Goal: Task Accomplishment & Management: Manage account settings

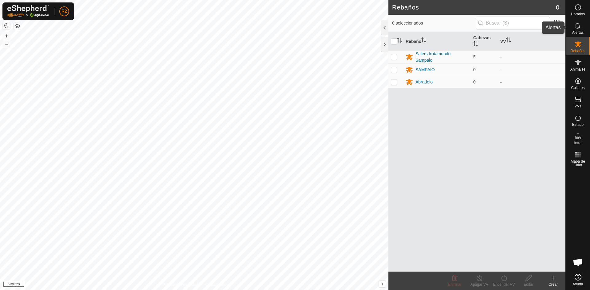
click at [582, 31] on font "Alertas" at bounding box center [577, 32] width 11 height 4
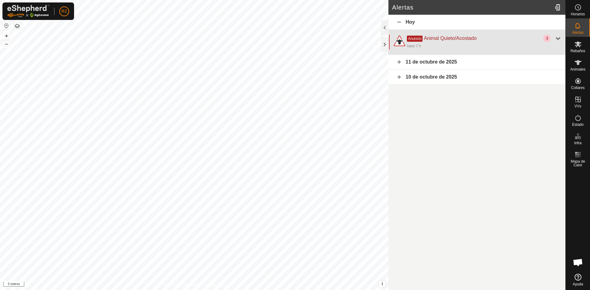
click at [551, 39] on div "3" at bounding box center [552, 38] width 18 height 7
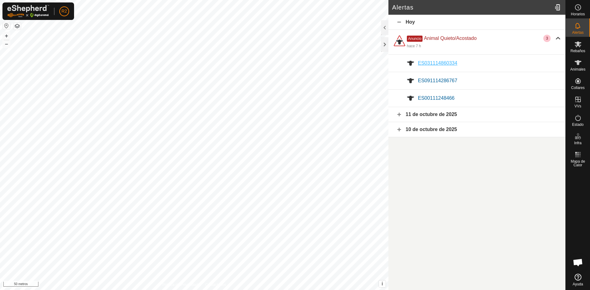
click at [439, 62] on font "ES031114860334" at bounding box center [437, 63] width 39 height 5
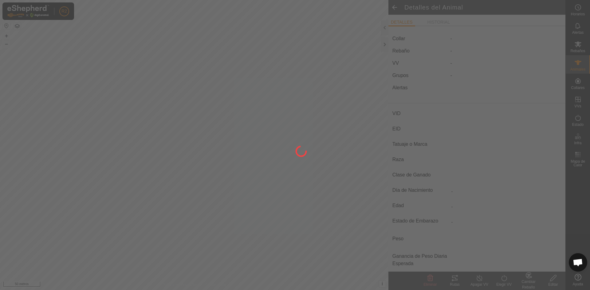
type input "ES031114860334"
type input "-"
type input "SALERS"
type input "-"
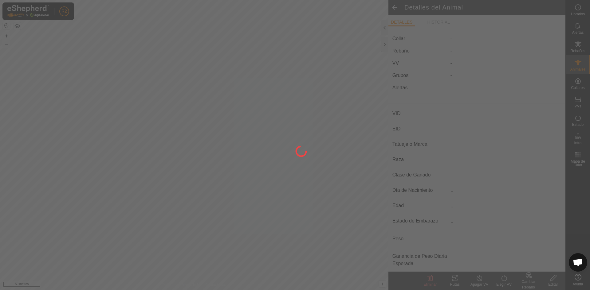
type input "10/2024"
type input "1 year"
type input "Vacía"
type input "0 kg"
type input "-"
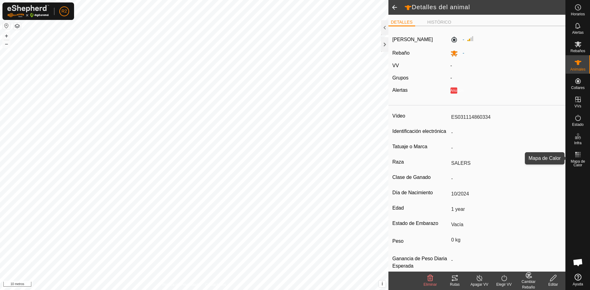
click at [583, 160] on font "Mapa de Calor" at bounding box center [578, 163] width 14 height 8
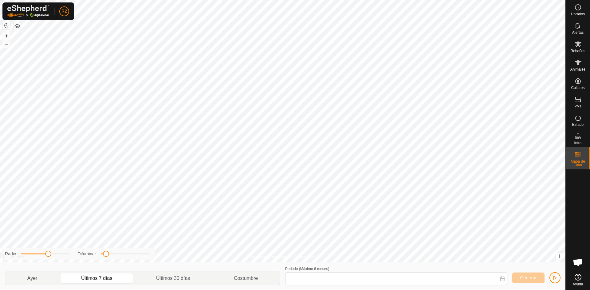
type input "[DATE] - [DATE]"
drag, startPoint x: 48, startPoint y: 256, endPoint x: 57, endPoint y: 256, distance: 8.3
click at [57, 256] on span at bounding box center [56, 254] width 6 height 6
drag, startPoint x: 107, startPoint y: 257, endPoint x: 122, endPoint y: 257, distance: 15.1
click at [122, 257] on span at bounding box center [122, 254] width 6 height 6
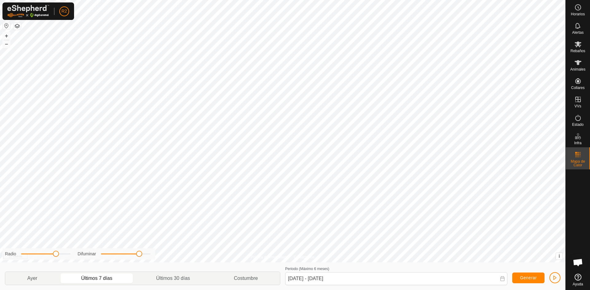
drag, startPoint x: 122, startPoint y: 257, endPoint x: 140, endPoint y: 256, distance: 18.2
click at [140, 256] on span at bounding box center [139, 254] width 6 height 6
drag, startPoint x: 140, startPoint y: 256, endPoint x: 113, endPoint y: 254, distance: 26.8
click at [113, 254] on span at bounding box center [114, 254] width 6 height 6
drag, startPoint x: 56, startPoint y: 254, endPoint x: 43, endPoint y: 254, distance: 13.2
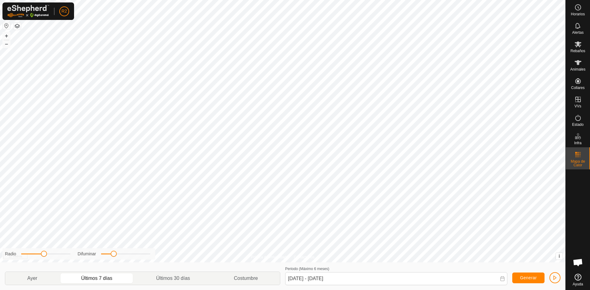
click at [43, 254] on span at bounding box center [44, 254] width 6 height 6
click at [75, 261] on div "Política de Privacidad Contáctenos ES00111248466 3657039640 Salers trotamundo S…" at bounding box center [282, 145] width 565 height 290
drag, startPoint x: 70, startPoint y: 256, endPoint x: 42, endPoint y: 258, distance: 28.4
click at [42, 258] on div "Radio Difuminar" at bounding box center [78, 254] width 153 height 11
click at [584, 31] on div "Alertas" at bounding box center [578, 27] width 24 height 18
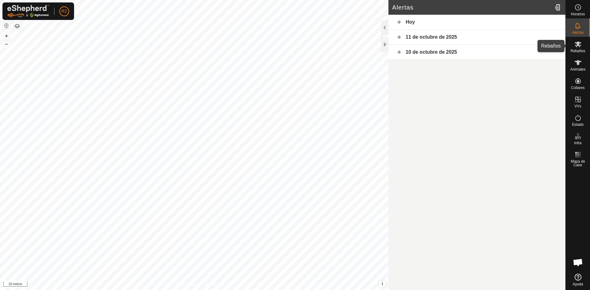
click at [577, 49] on font "Rebaños" at bounding box center [577, 51] width 15 height 4
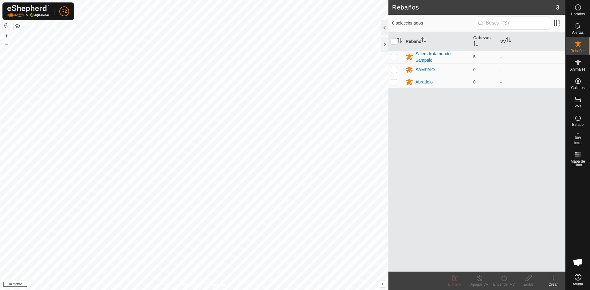
click at [395, 57] on p-checkbox at bounding box center [394, 56] width 6 height 5
checkbox input "true"
click at [498, 282] on turn-on-svg-icon at bounding box center [504, 278] width 25 height 7
click at [510, 250] on link "Más tarde" at bounding box center [522, 252] width 61 height 12
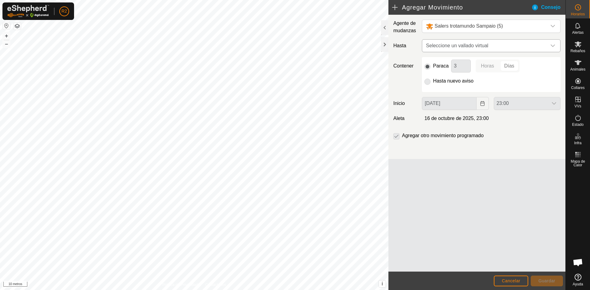
click at [556, 46] on div "disparador desplegable" at bounding box center [553, 46] width 12 height 12
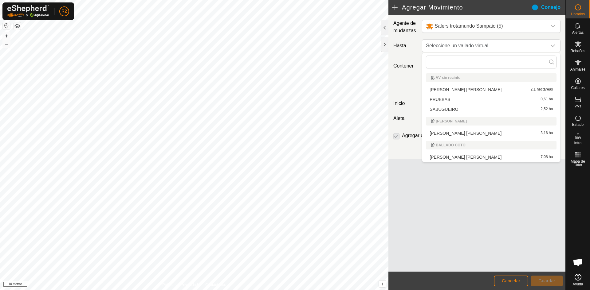
click at [552, 7] on font "Consejo" at bounding box center [550, 7] width 19 height 5
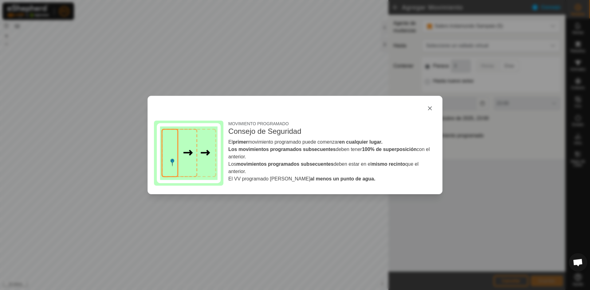
click at [302, 66] on div "MOVIMIENTO PROGRAMADO Consejo de Seguridad El primer movimiento programado pued…" at bounding box center [295, 145] width 590 height 290
click at [430, 108] on button "button" at bounding box center [430, 108] width 12 height 12
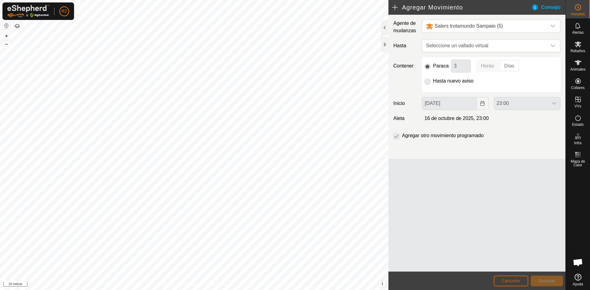
click at [505, 281] on font "Cancelar" at bounding box center [511, 281] width 18 height 5
